Goal: Information Seeking & Learning: Learn about a topic

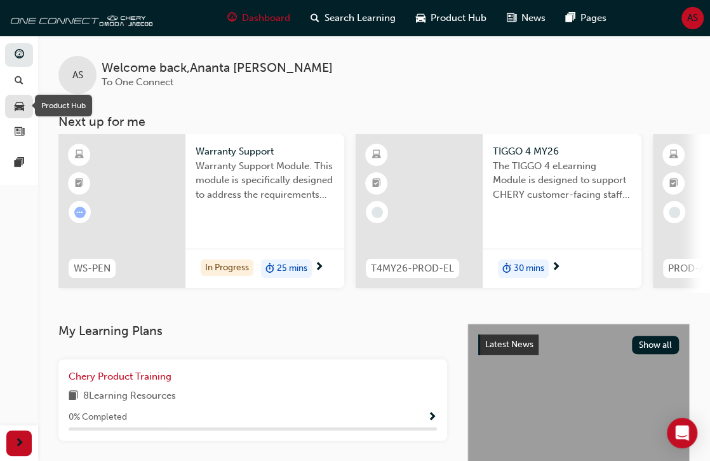
click at [24, 104] on div "button" at bounding box center [18, 106] width 15 height 16
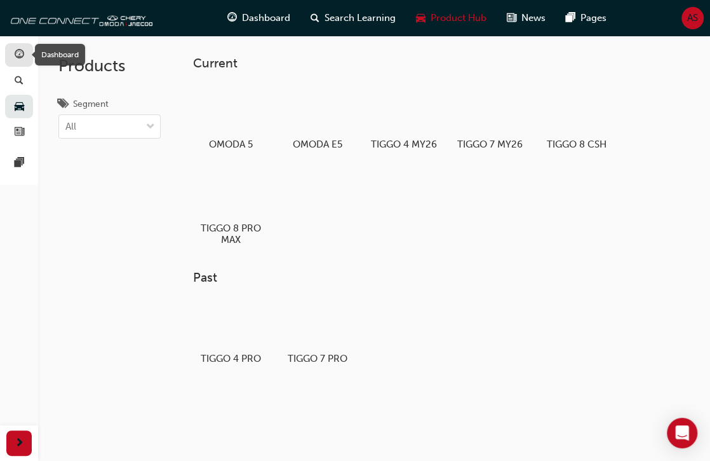
click at [20, 44] on link "button" at bounding box center [19, 55] width 28 height 24
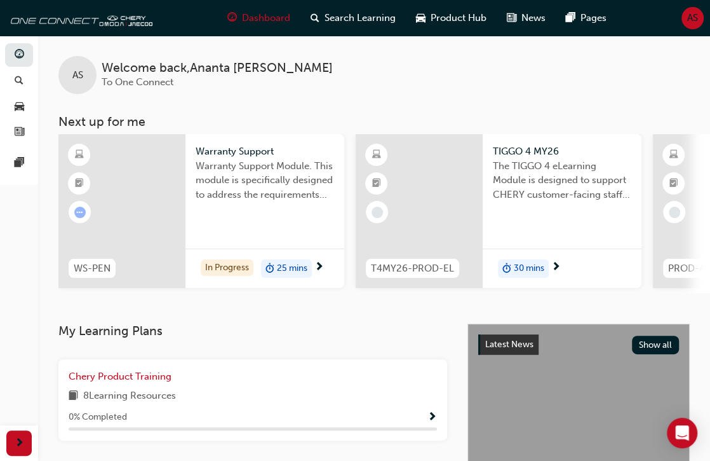
click at [229, 163] on span "Warranty Support Module. This module is specifically designed to address the re…" at bounding box center [265, 180] width 138 height 43
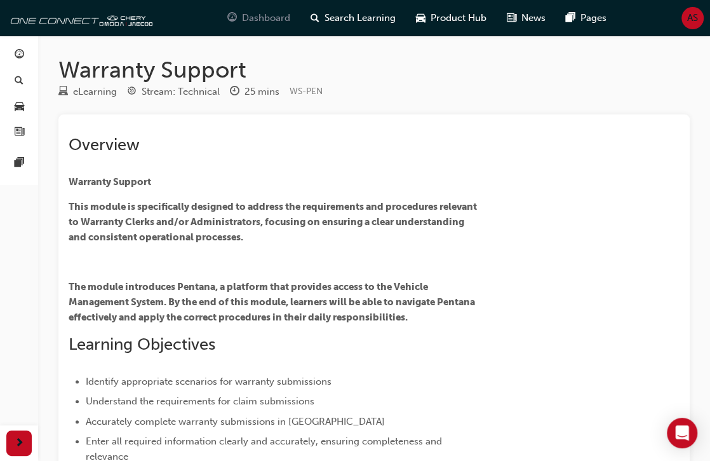
click at [250, 15] on span "Dashboard" at bounding box center [266, 18] width 48 height 15
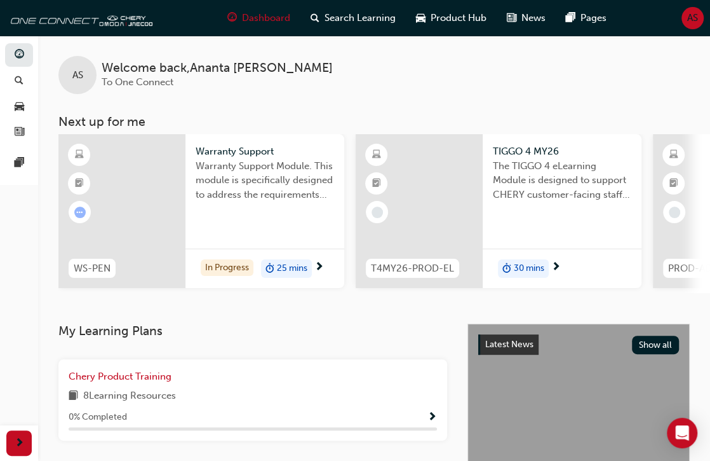
click at [250, 15] on span "Dashboard" at bounding box center [266, 18] width 48 height 15
click at [16, 163] on span "pages-icon" at bounding box center [20, 163] width 10 height 11
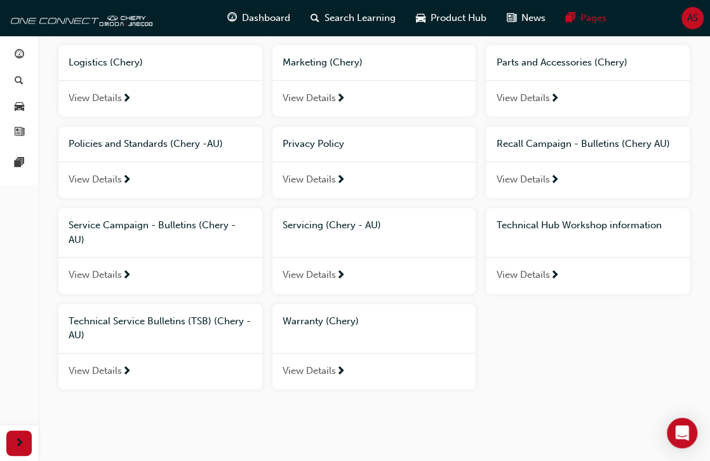
scroll to position [283, 0]
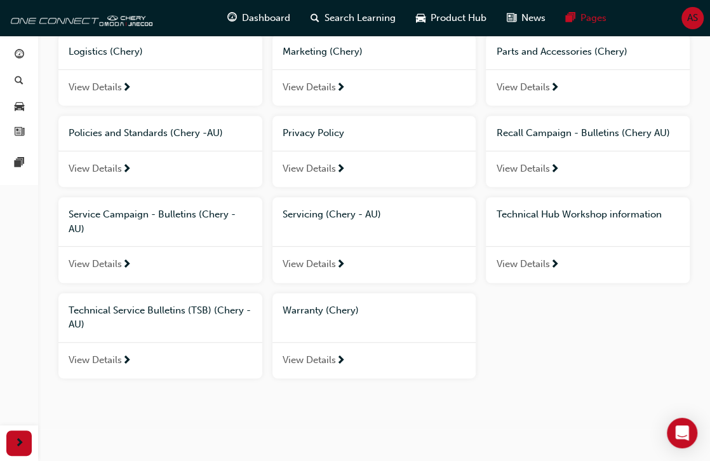
click at [396, 358] on div "View Details" at bounding box center [375, 360] width 204 height 37
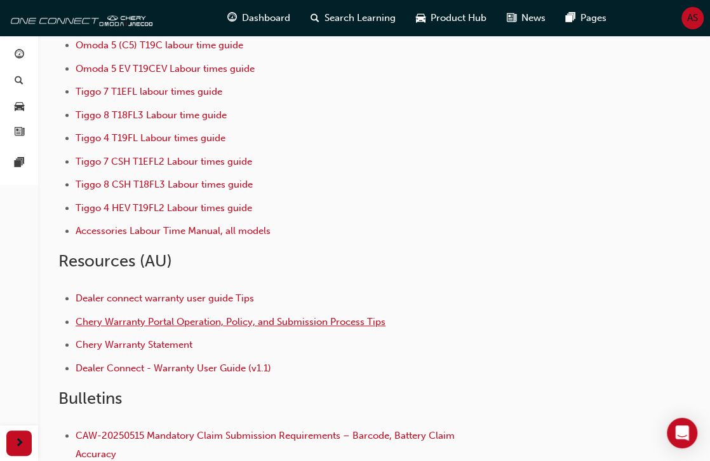
scroll to position [147, 0]
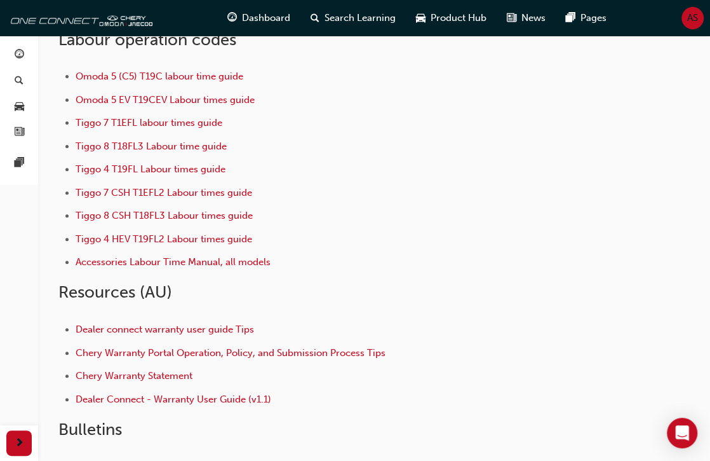
click at [164, 431] on h2 "Bulletins" at bounding box center [264, 429] width 413 height 20
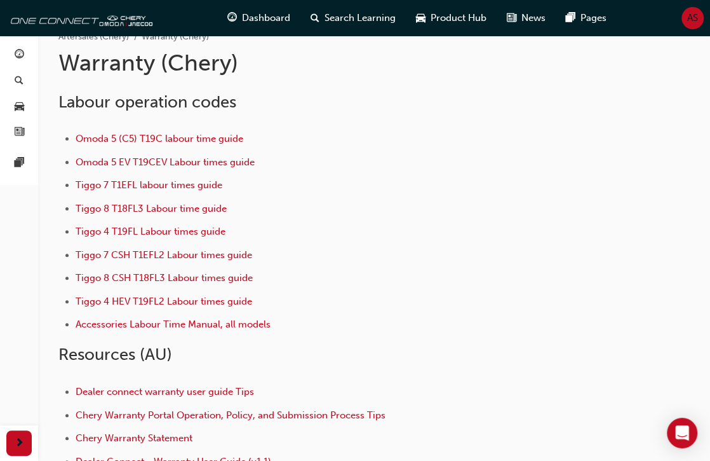
scroll to position [0, 0]
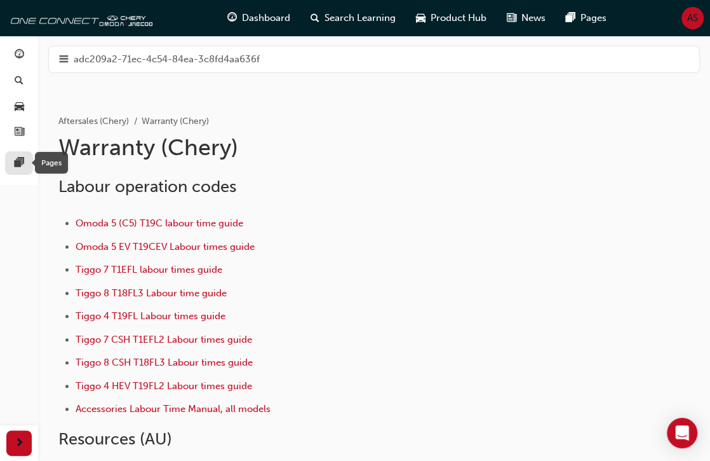
click at [20, 159] on span "pages-icon" at bounding box center [20, 163] width 10 height 11
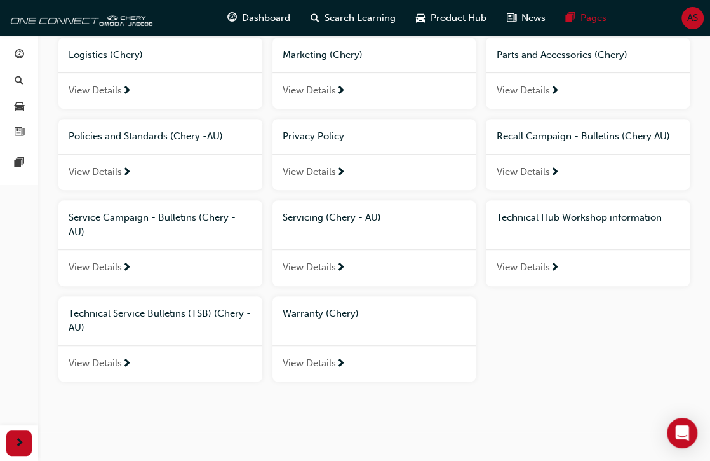
scroll to position [283, 0]
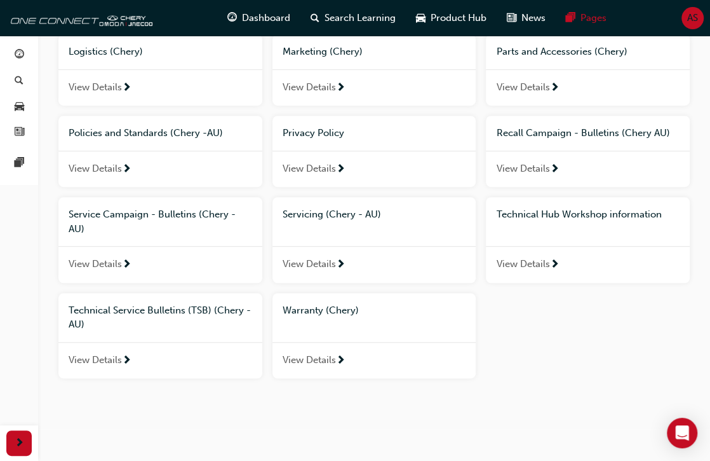
click at [375, 353] on div "View Details" at bounding box center [375, 360] width 204 height 37
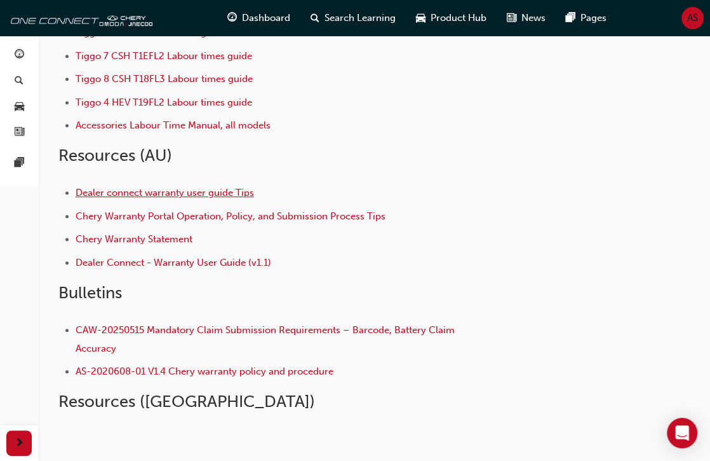
click at [217, 194] on span "Dealer connect warranty user guide Tips" at bounding box center [165, 192] width 179 height 11
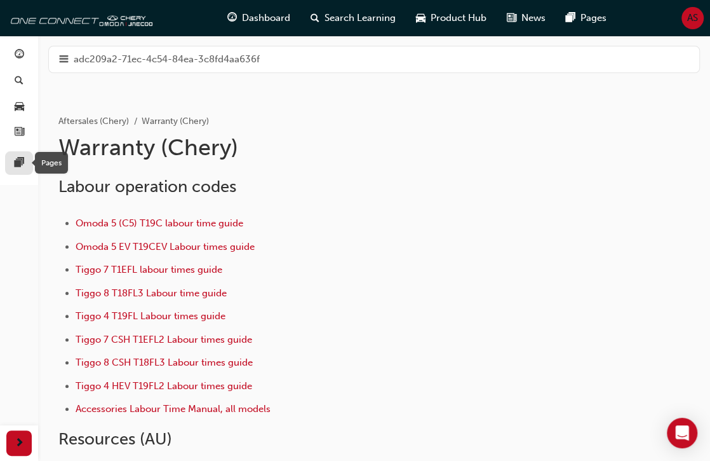
click at [24, 161] on span "pages-icon" at bounding box center [20, 163] width 10 height 11
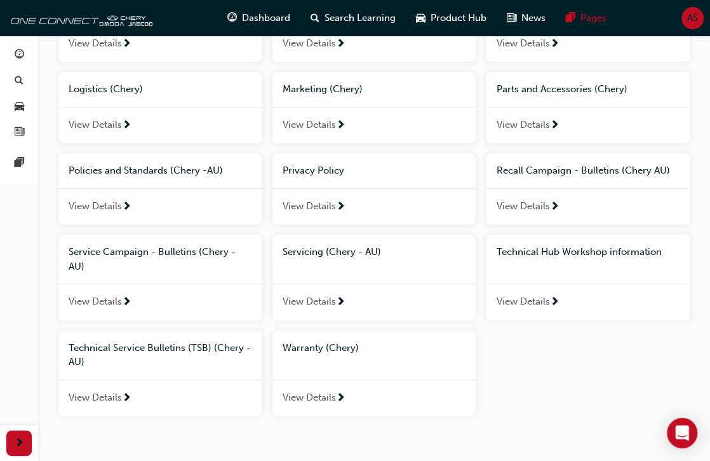
scroll to position [283, 0]
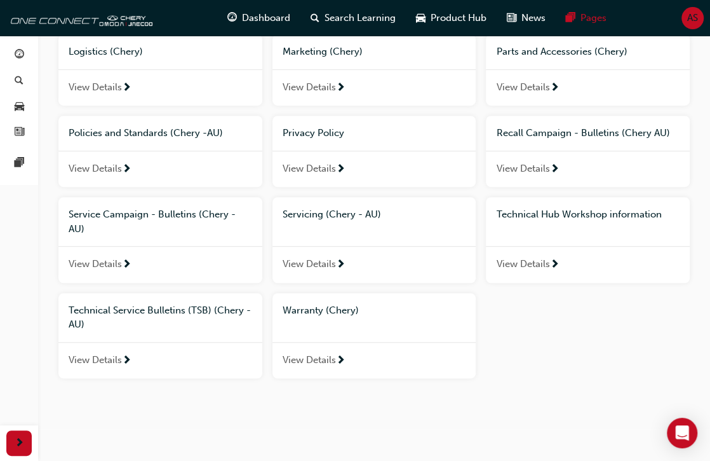
click at [338, 361] on span "next-icon" at bounding box center [341, 360] width 10 height 11
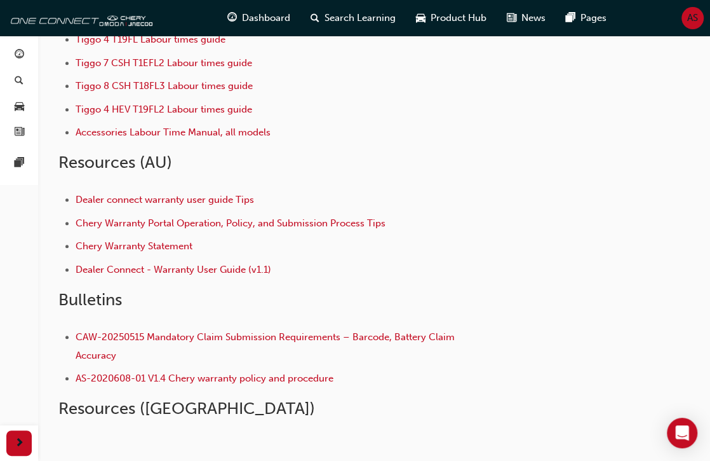
scroll to position [350, 0]
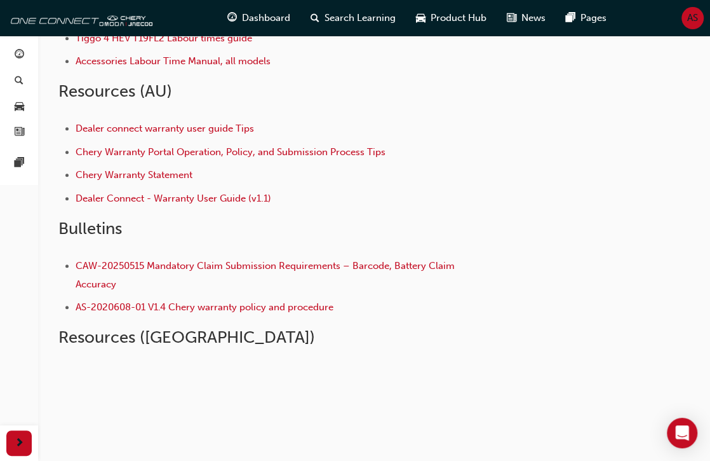
click at [689, 23] on span "AS" at bounding box center [692, 18] width 11 height 15
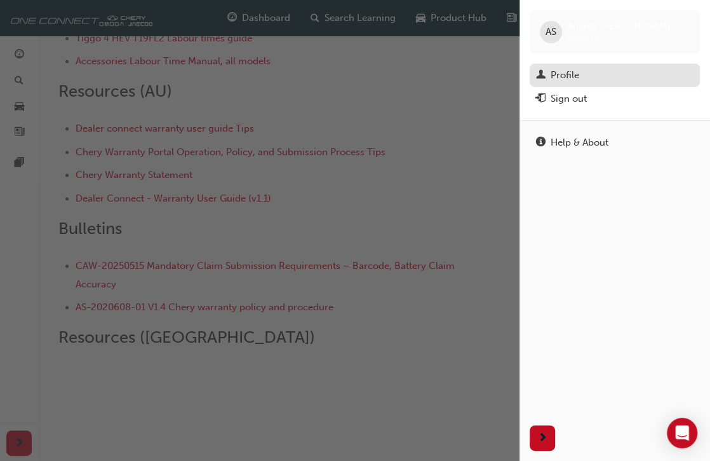
click at [573, 78] on div "Profile" at bounding box center [565, 75] width 29 height 15
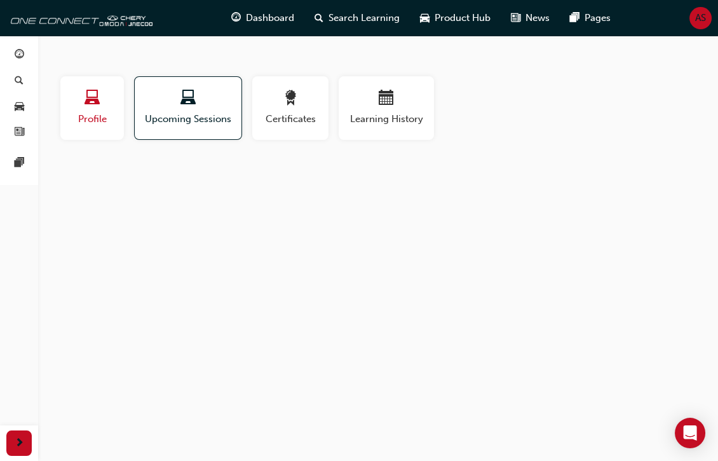
click at [89, 117] on span "Profile" at bounding box center [92, 119] width 44 height 15
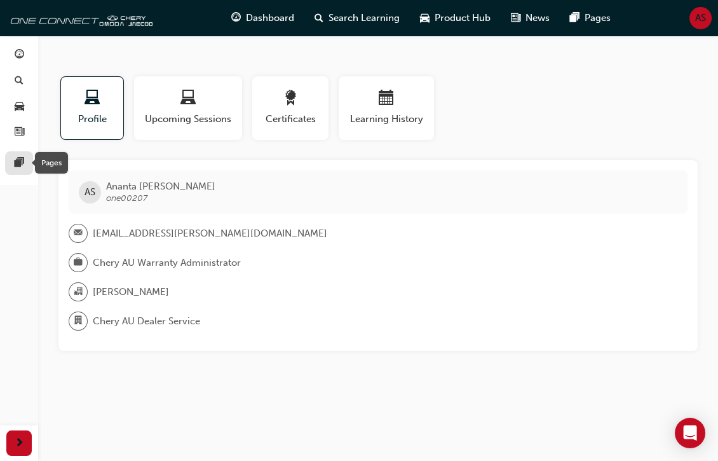
click at [17, 163] on span "pages-icon" at bounding box center [20, 163] width 10 height 11
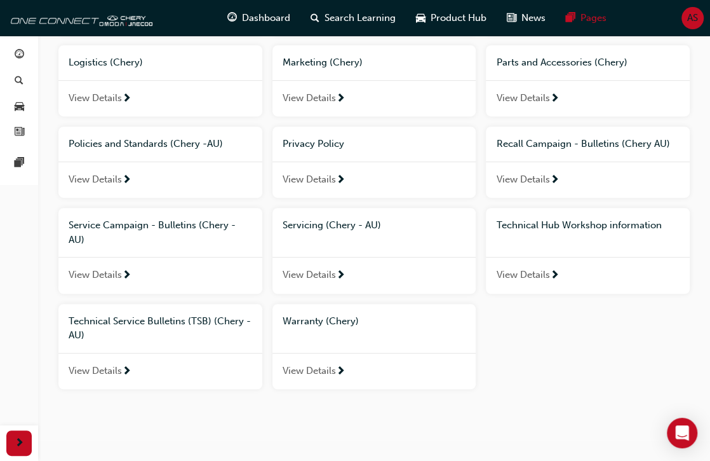
scroll to position [283, 0]
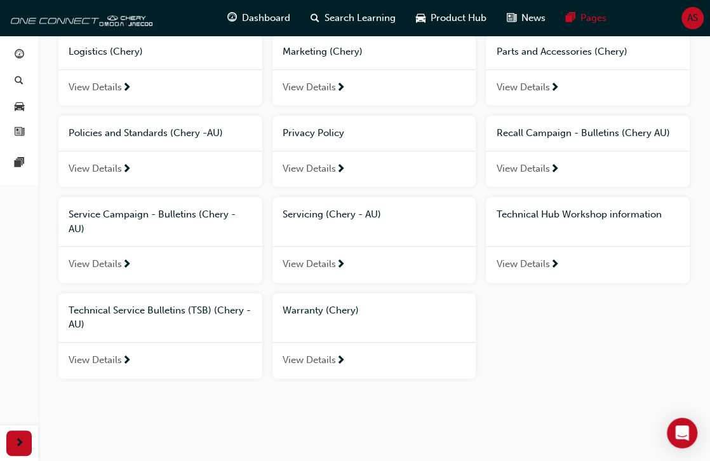
click at [341, 318] on div "Warranty (Chery)" at bounding box center [375, 310] width 204 height 35
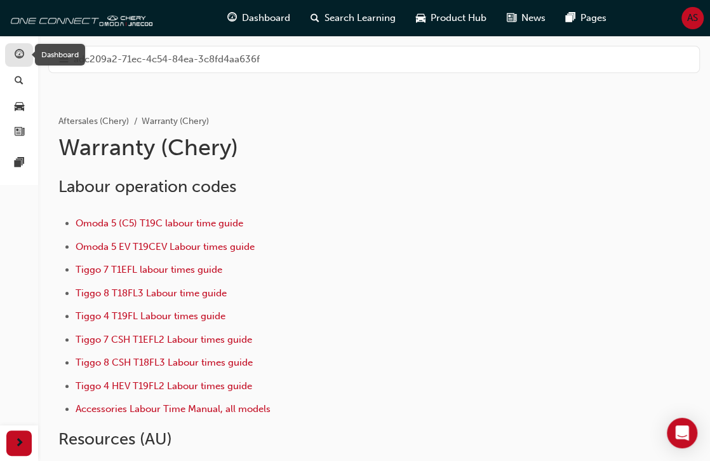
click at [15, 53] on span "guage-icon" at bounding box center [20, 55] width 10 height 11
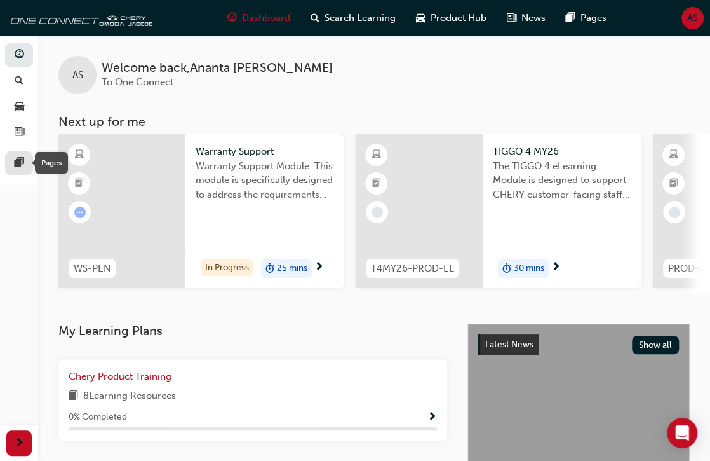
click at [21, 164] on span "pages-icon" at bounding box center [20, 163] width 10 height 11
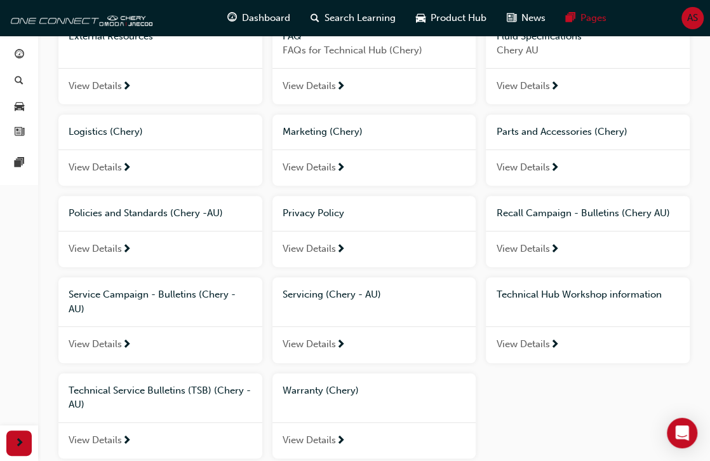
scroll to position [283, 0]
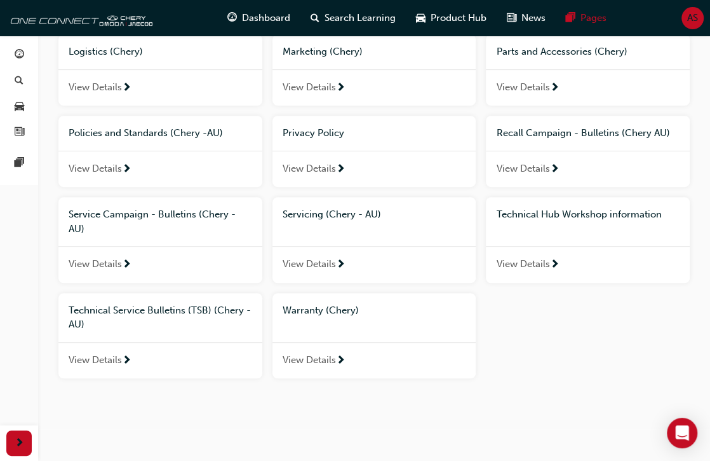
click at [330, 334] on div "Warranty (Chery) View Details" at bounding box center [375, 336] width 204 height 86
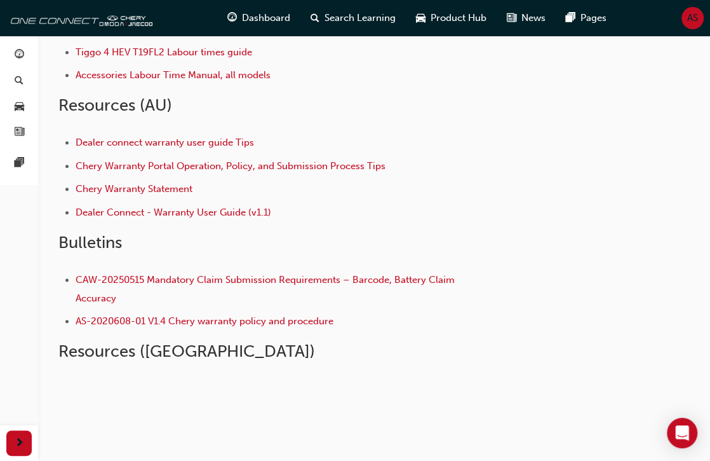
scroll to position [334, 0]
click at [177, 324] on span "AS-2020608-01 V1.4 Chery warranty policy and procedure" at bounding box center [205, 319] width 258 height 11
